Goal: Information Seeking & Learning: Learn about a topic

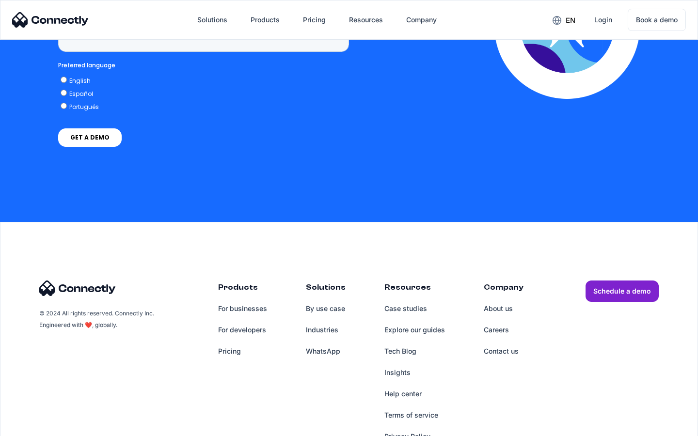
scroll to position [2826, 0]
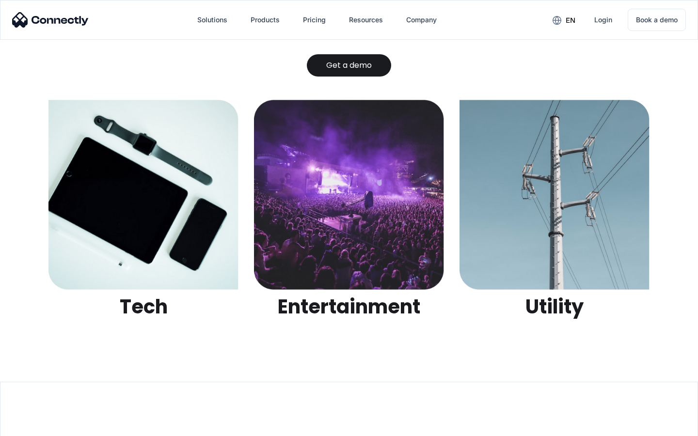
scroll to position [3057, 0]
